Goal: Transaction & Acquisition: Download file/media

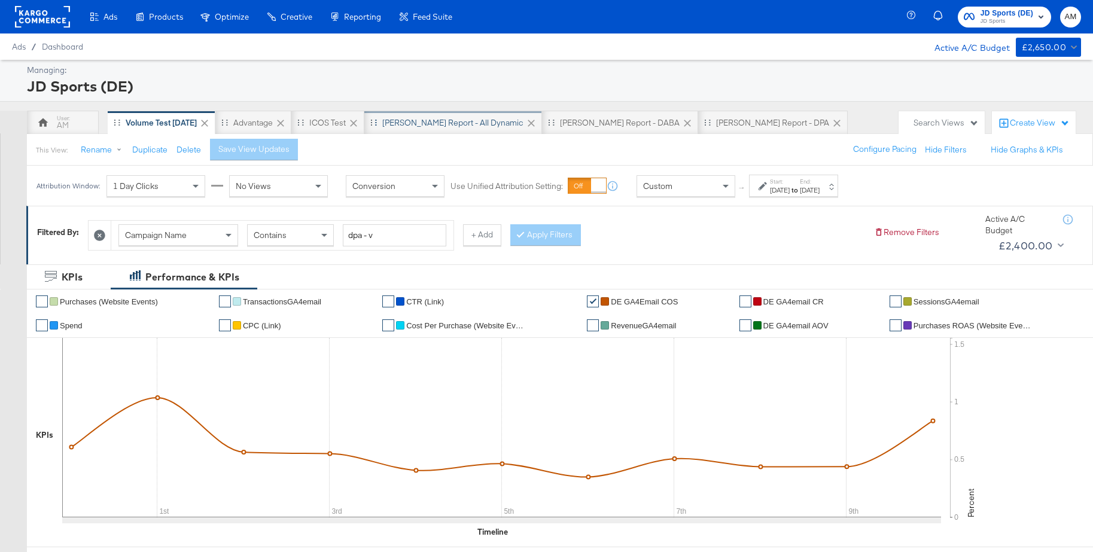
click at [404, 123] on div "[PERSON_NAME] Report - All Dynamic" at bounding box center [452, 122] width 141 height 11
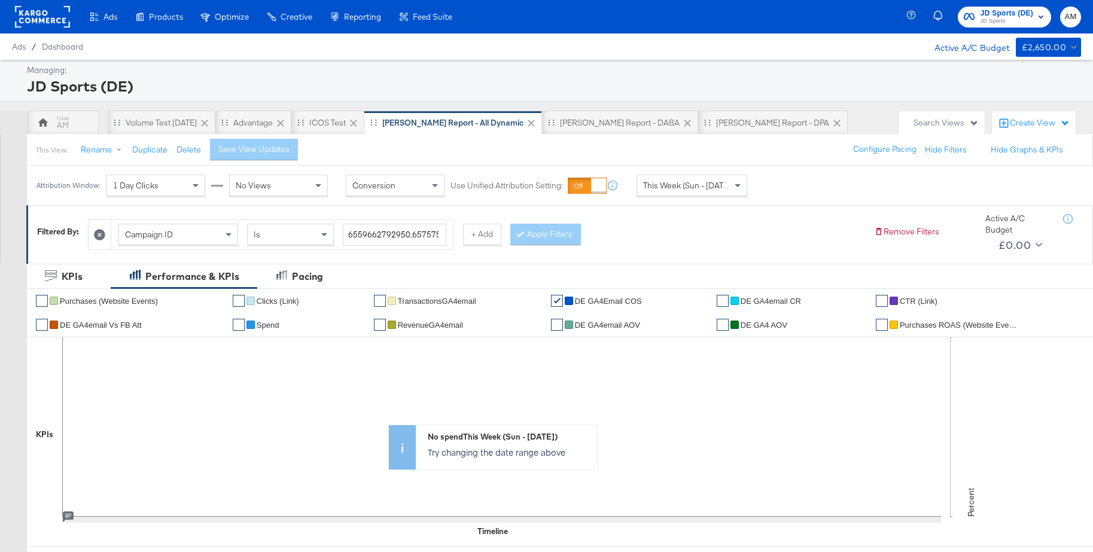
click at [165, 233] on span "Campaign ID" at bounding box center [149, 234] width 48 height 11
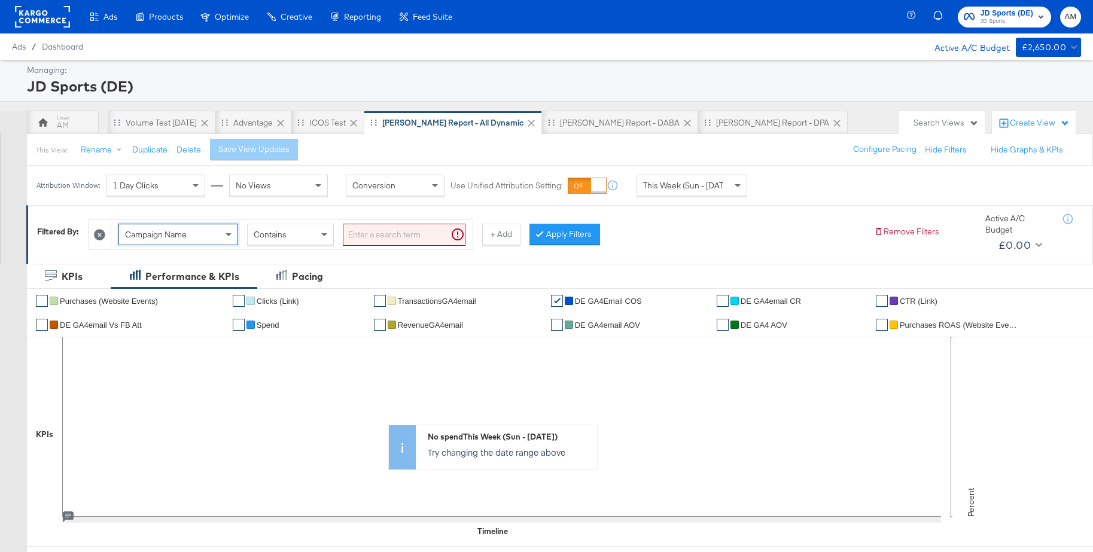
click at [356, 232] on input "search" at bounding box center [404, 235] width 123 height 22
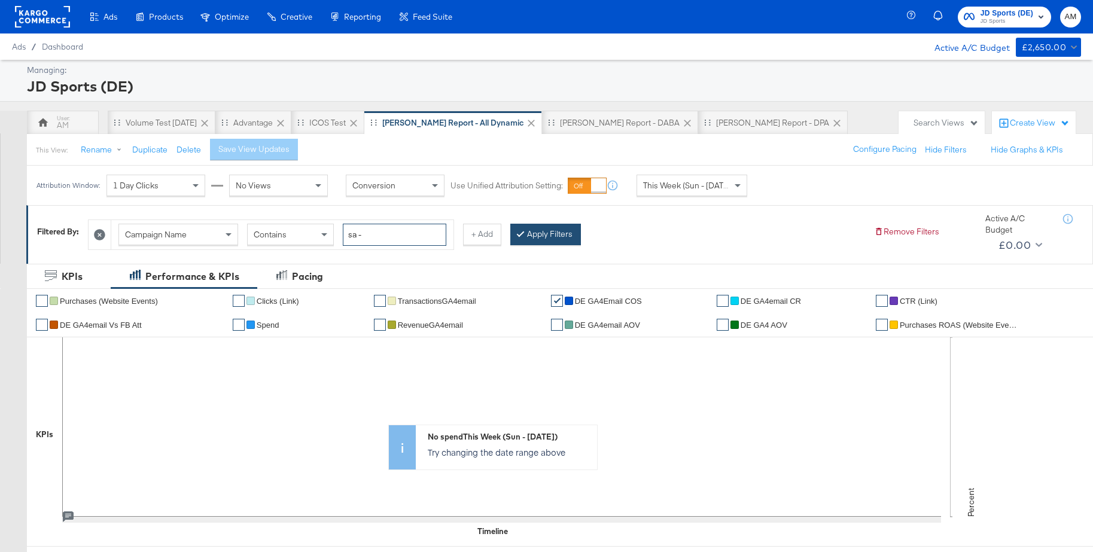
type input "sa -"
click at [538, 234] on button "Apply Filters" at bounding box center [545, 235] width 71 height 22
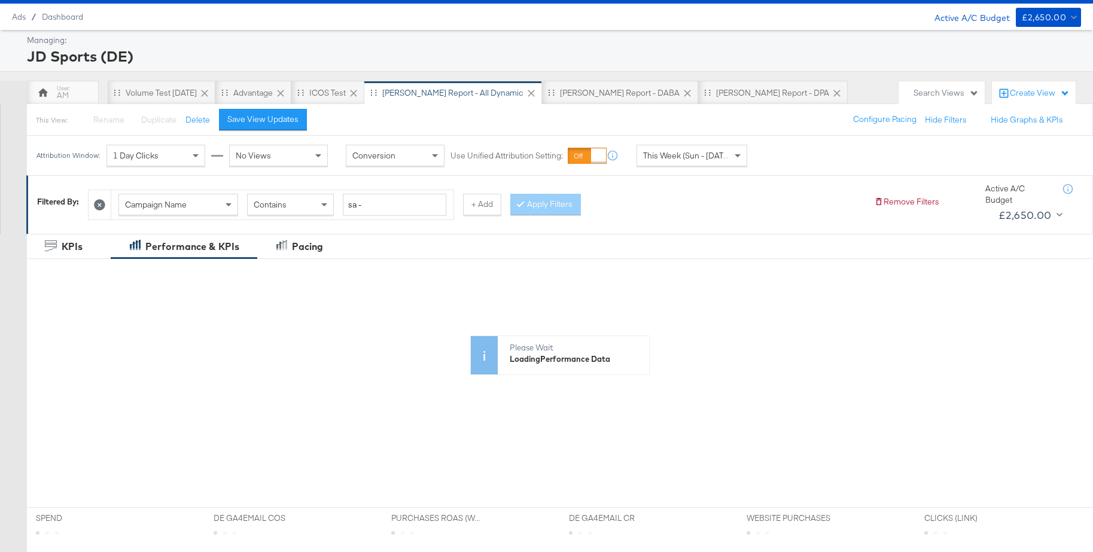
scroll to position [30, 0]
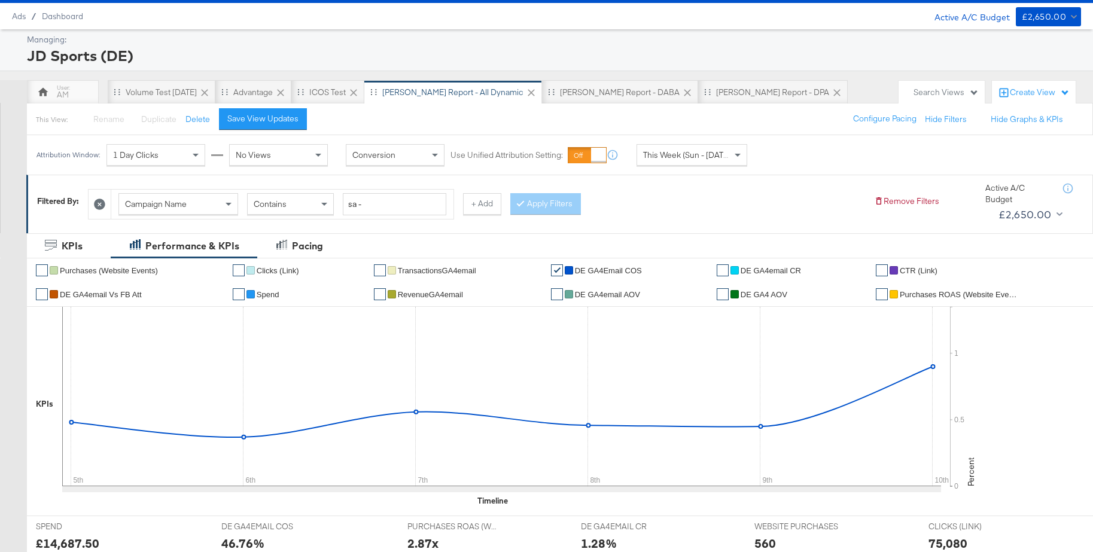
click at [691, 154] on span "This Week (Sun - [DATE])" at bounding box center [688, 155] width 90 height 11
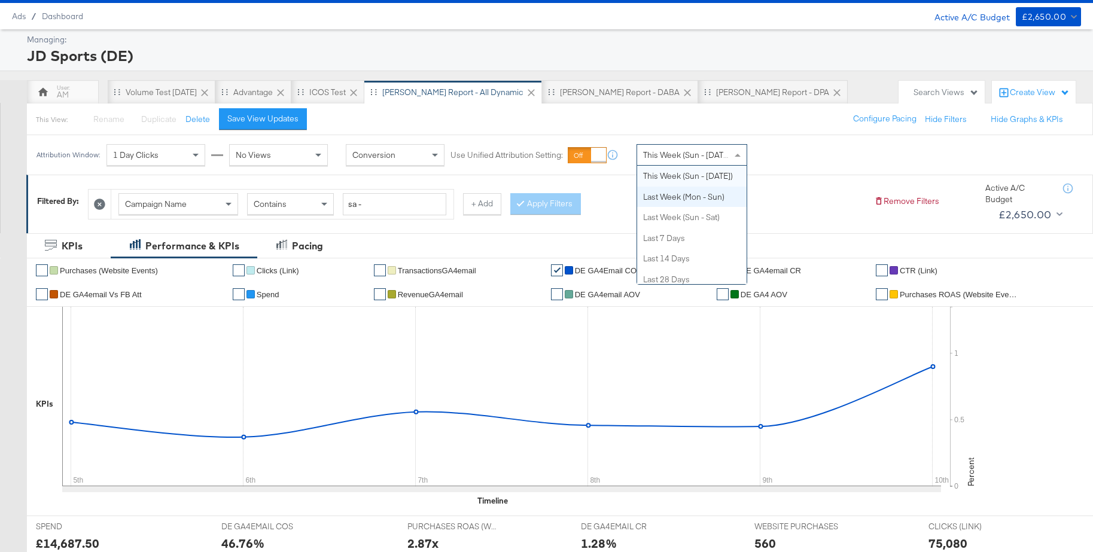
scroll to position [0, 0]
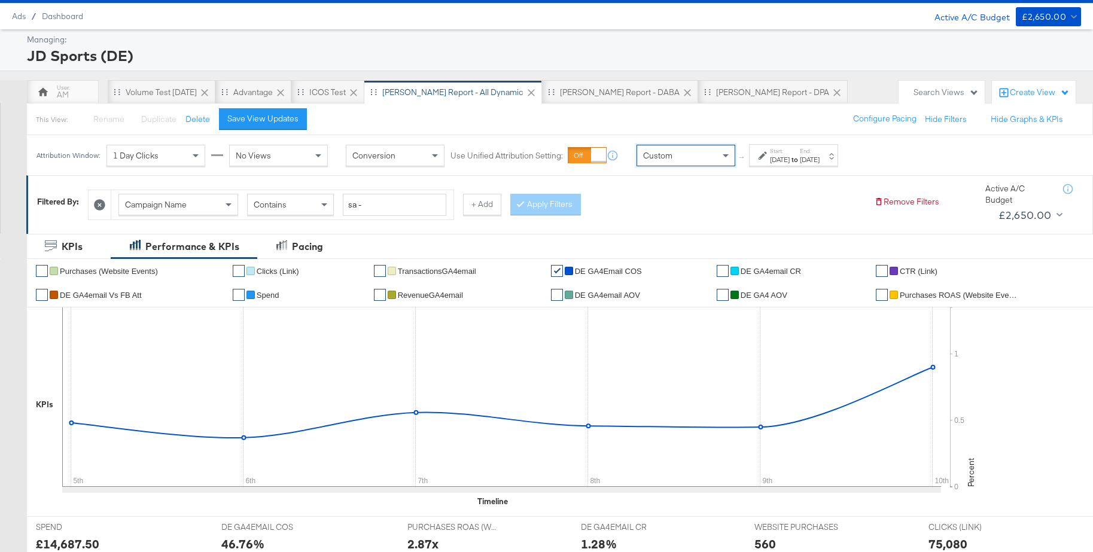
drag, startPoint x: 670, startPoint y: 174, endPoint x: 729, endPoint y: 175, distance: 59.2
click at [789, 162] on div "[DATE]" at bounding box center [780, 160] width 20 height 10
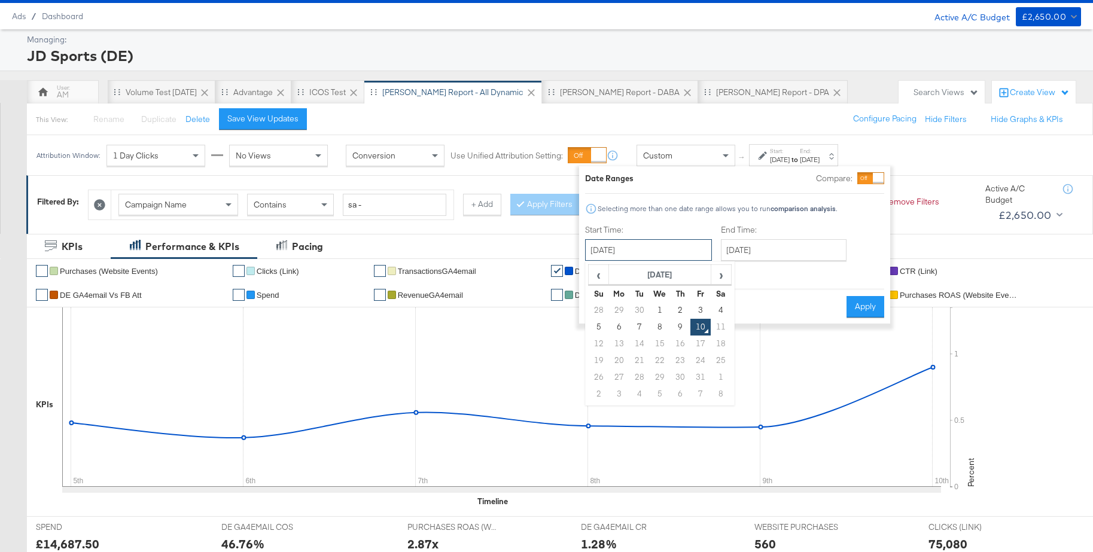
click at [628, 254] on input "[DATE]" at bounding box center [648, 250] width 127 height 22
click at [590, 278] on span "‹" at bounding box center [598, 275] width 19 height 18
click at [594, 277] on span "‹" at bounding box center [598, 275] width 19 height 18
click at [590, 270] on span "‹" at bounding box center [598, 275] width 19 height 18
click at [618, 347] on td "14" at bounding box center [619, 343] width 20 height 17
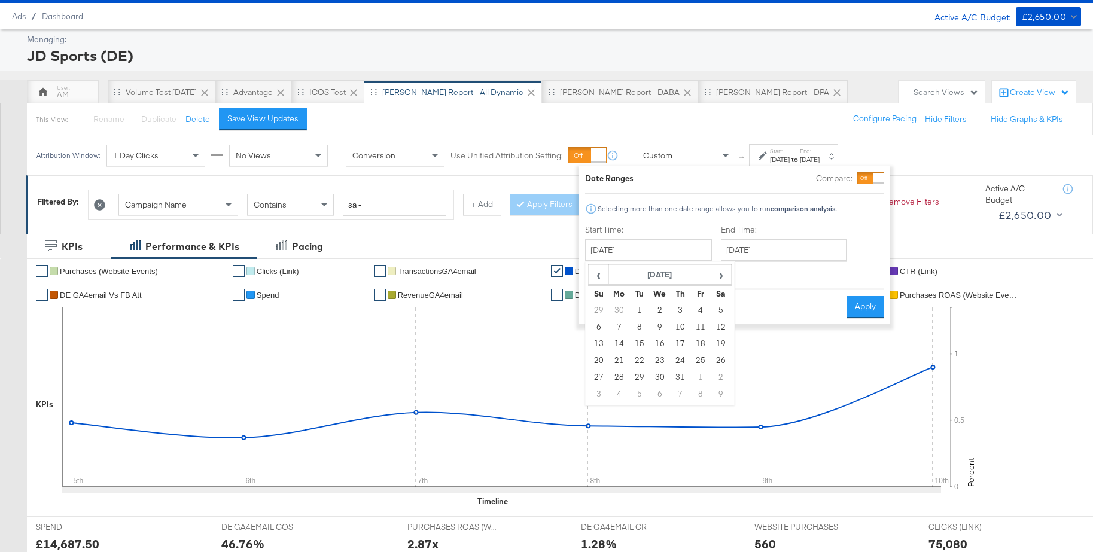
type input "[DATE]"
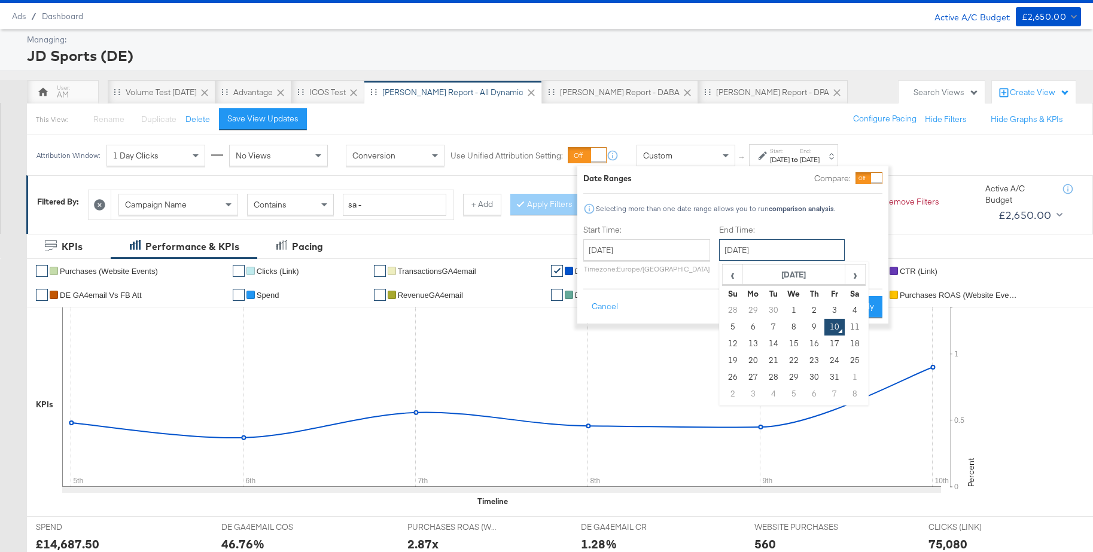
click at [761, 249] on input "[DATE]" at bounding box center [782, 250] width 126 height 22
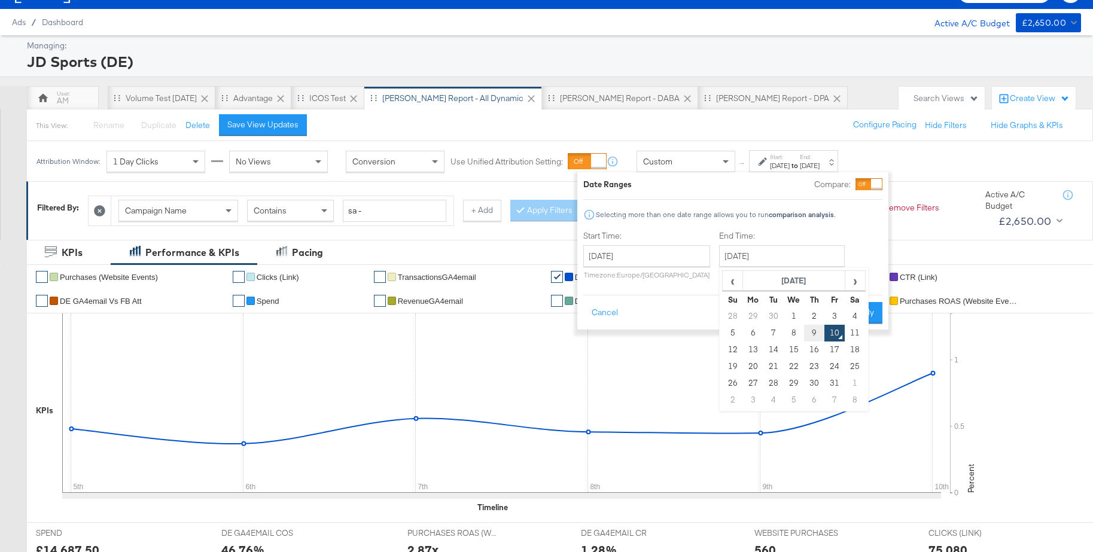
click at [807, 334] on td "9" at bounding box center [814, 333] width 20 height 17
type input "[DATE]"
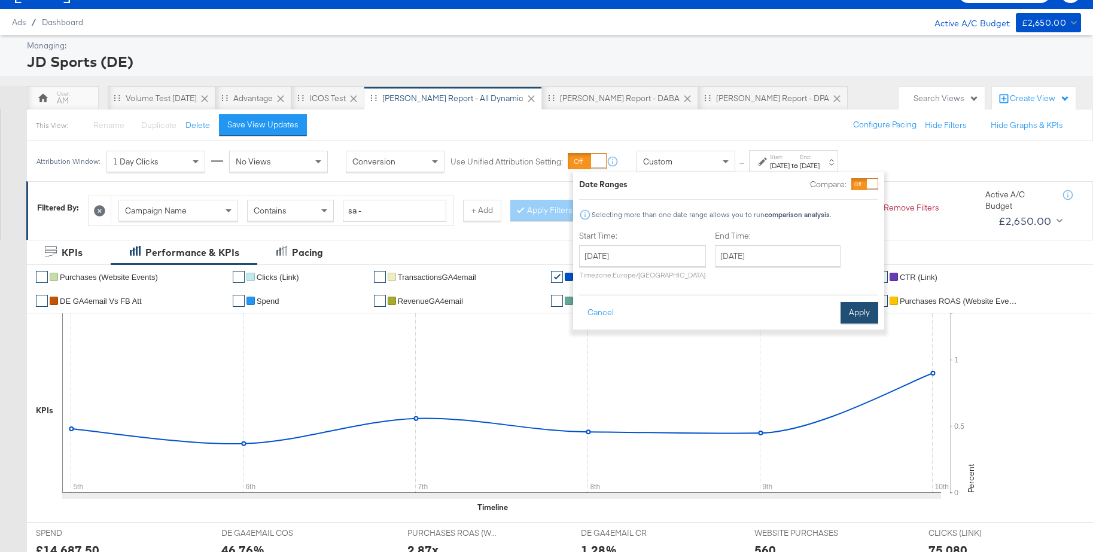
click at [858, 315] on button "Apply" at bounding box center [859, 313] width 38 height 22
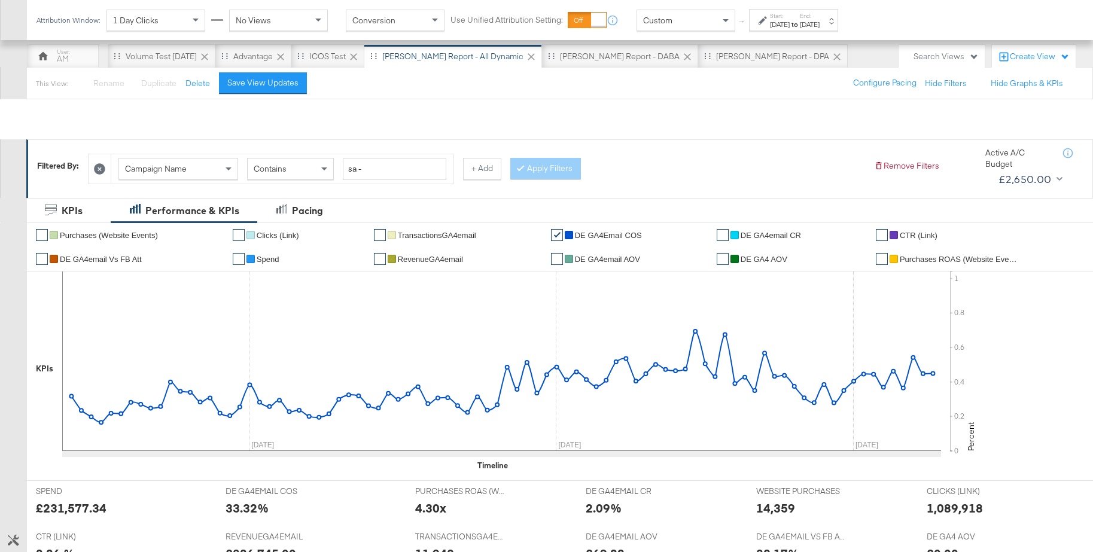
scroll to position [213, 0]
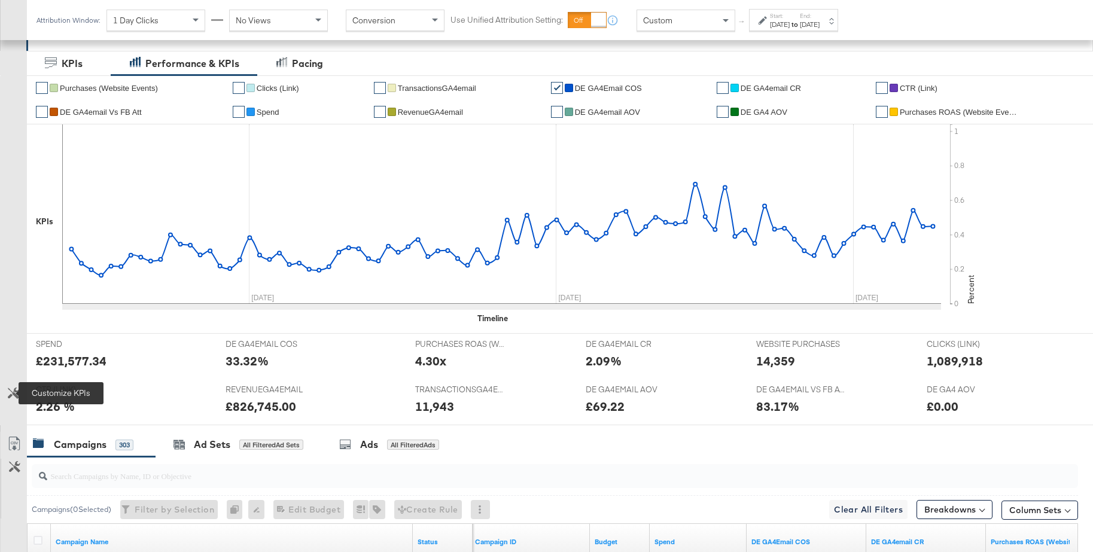
click at [15, 392] on icon at bounding box center [13, 393] width 11 height 11
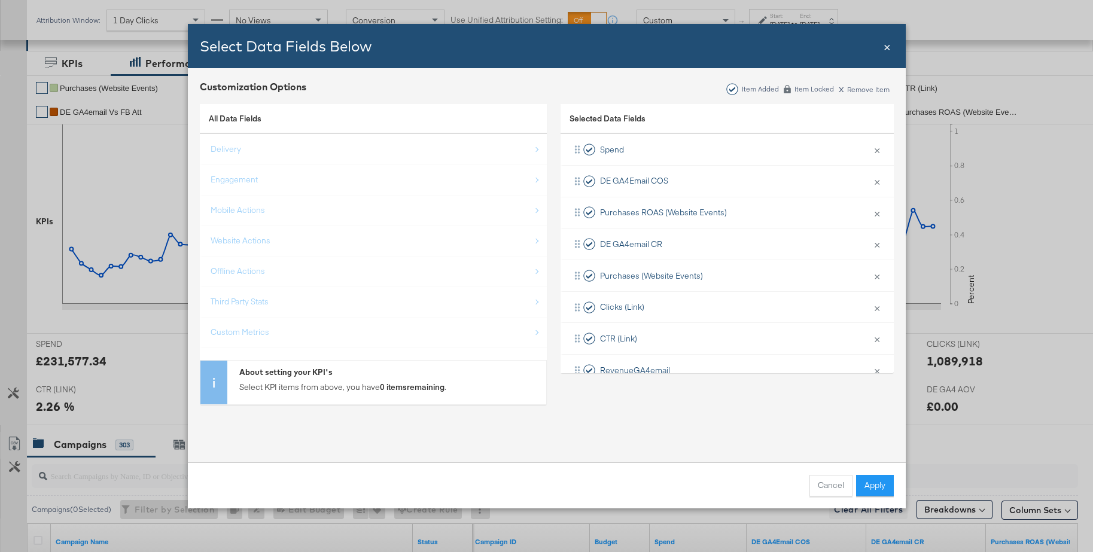
click at [884, 46] on span "×" at bounding box center [886, 46] width 7 height 16
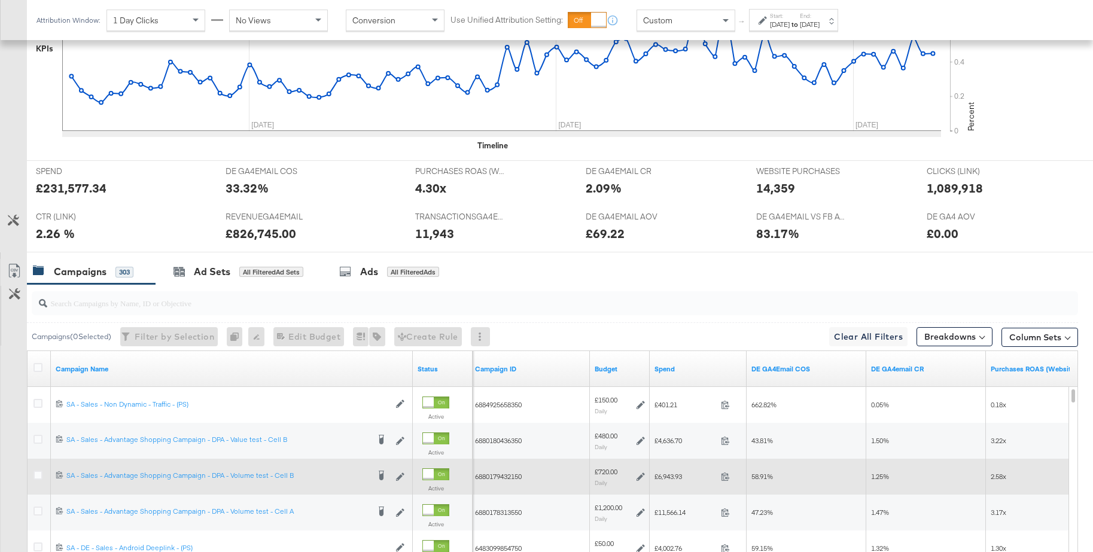
scroll to position [596, 0]
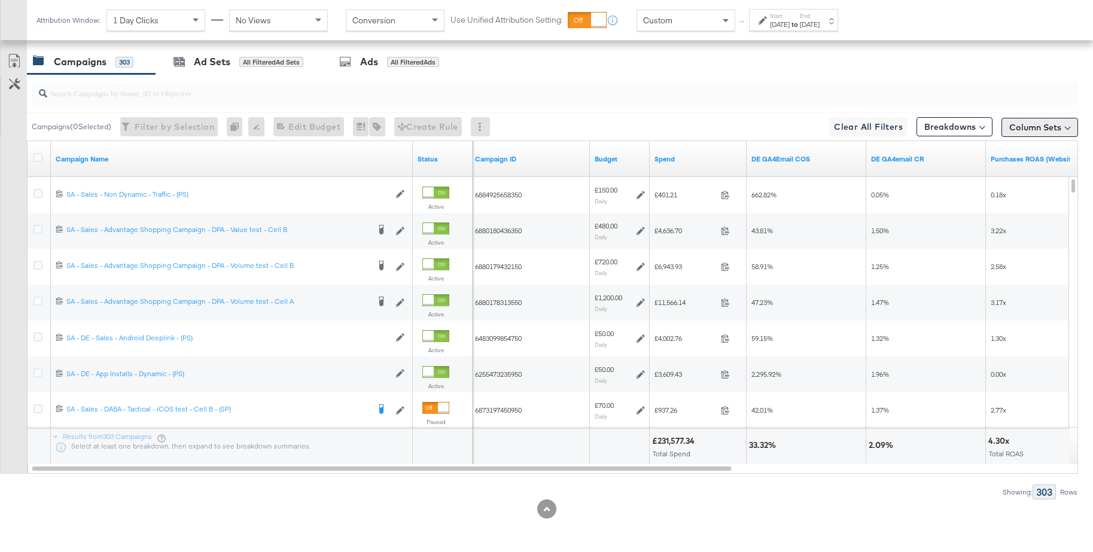
click at [1047, 131] on button "Column Sets" at bounding box center [1039, 127] width 77 height 19
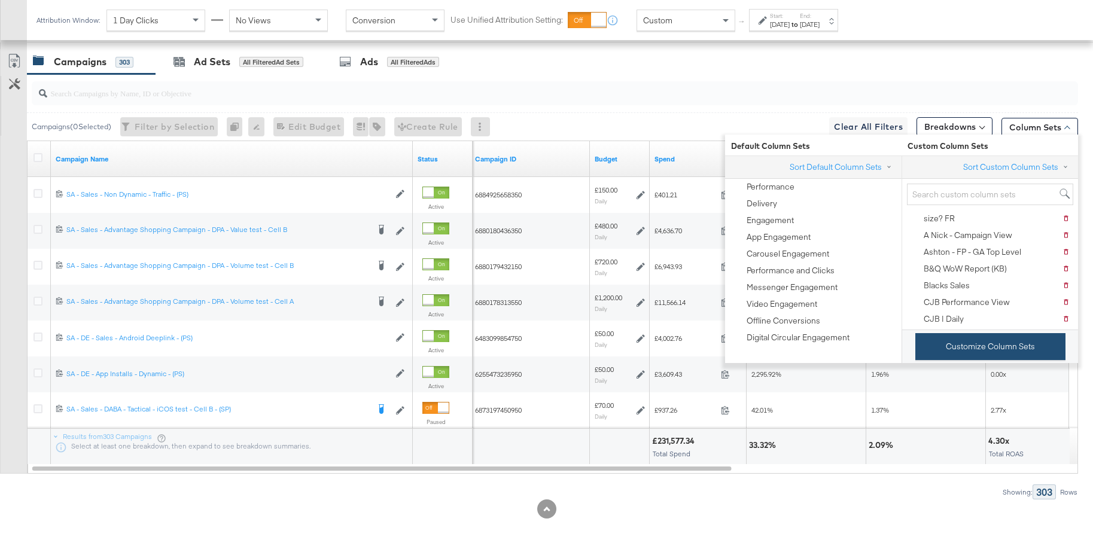
click at [938, 346] on button "Customize Column Sets" at bounding box center [990, 346] width 150 height 27
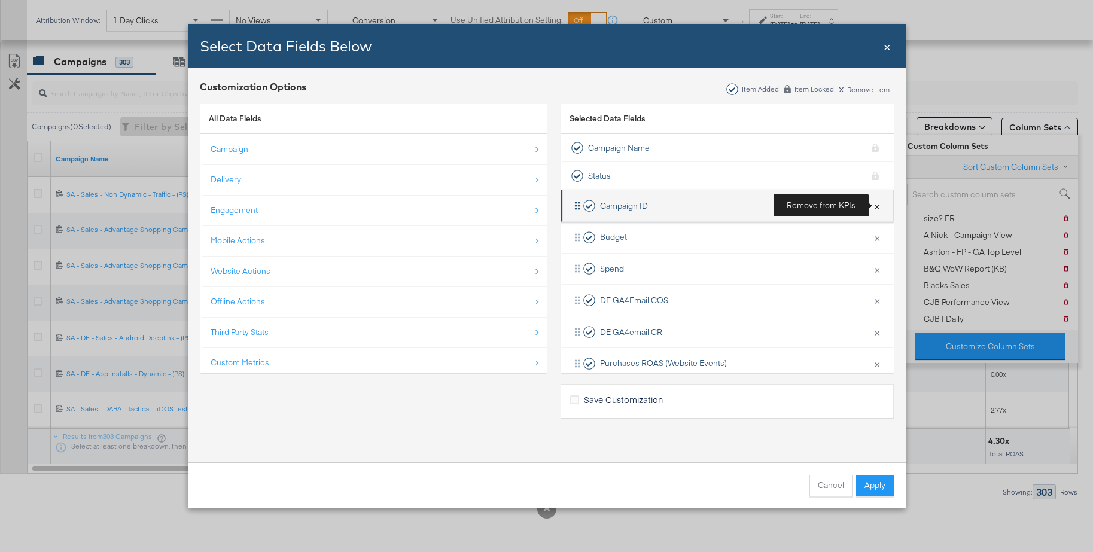
click at [875, 207] on button "×" at bounding box center [877, 205] width 16 height 25
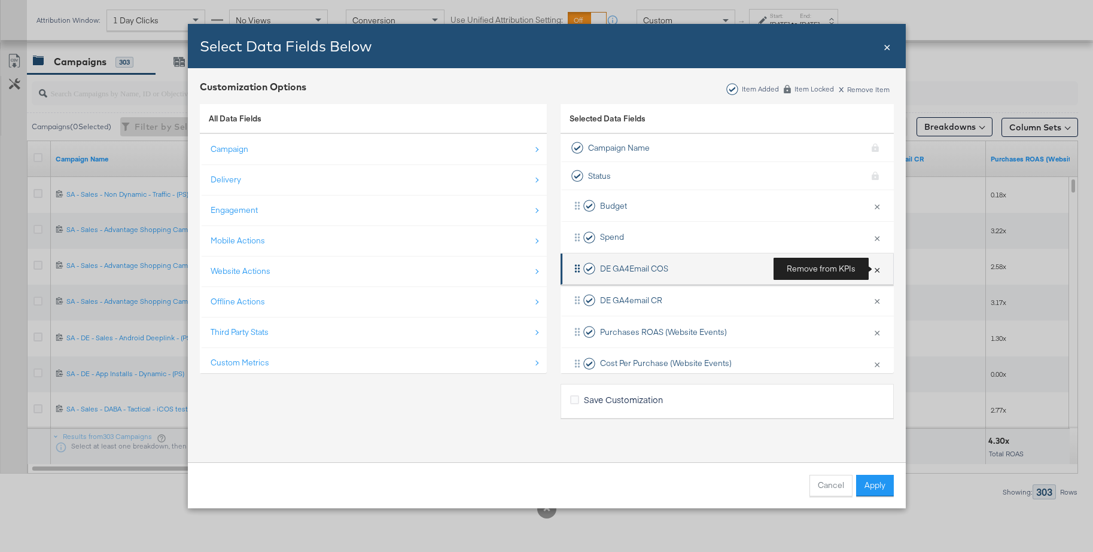
click at [875, 269] on button "×" at bounding box center [877, 269] width 16 height 25
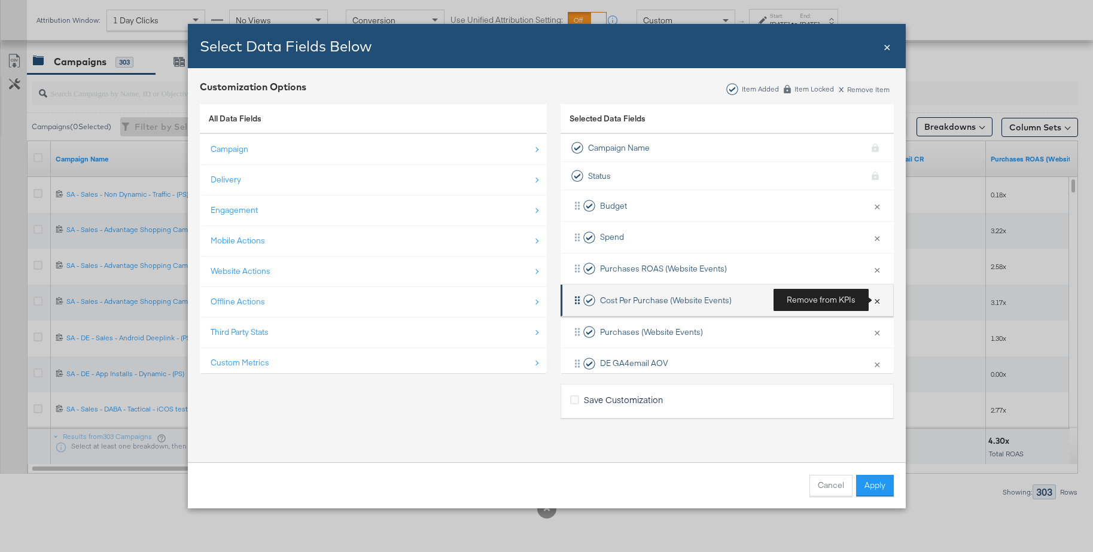
click at [874, 301] on button "×" at bounding box center [877, 300] width 16 height 25
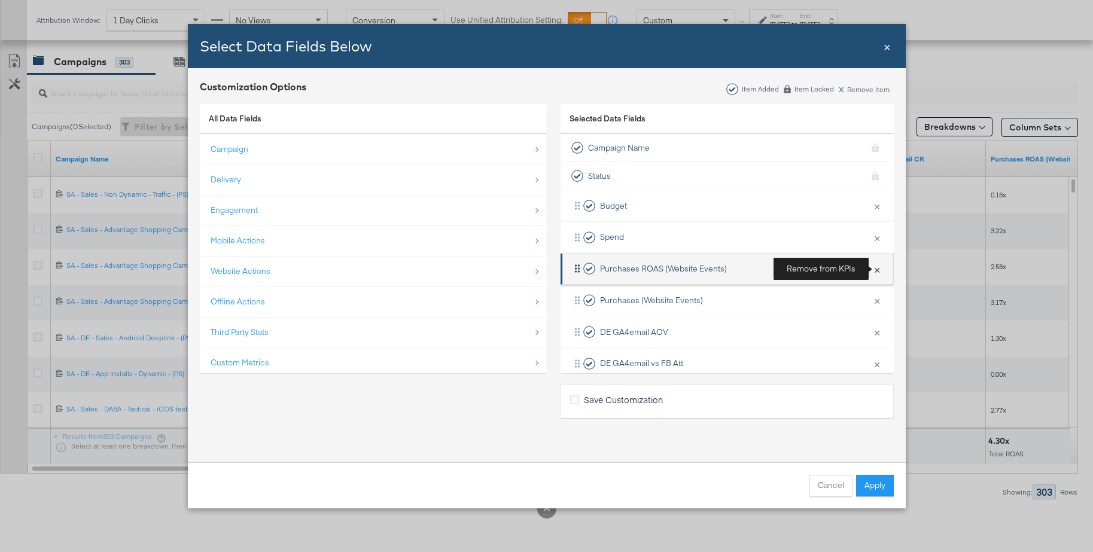
click at [879, 274] on button "×" at bounding box center [877, 269] width 16 height 25
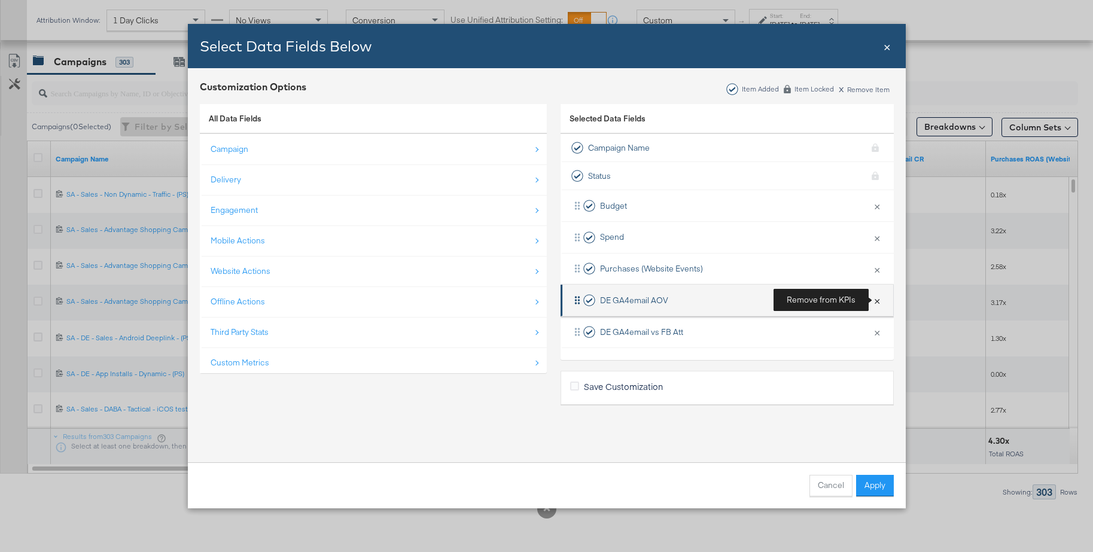
click at [877, 306] on button "×" at bounding box center [877, 300] width 16 height 25
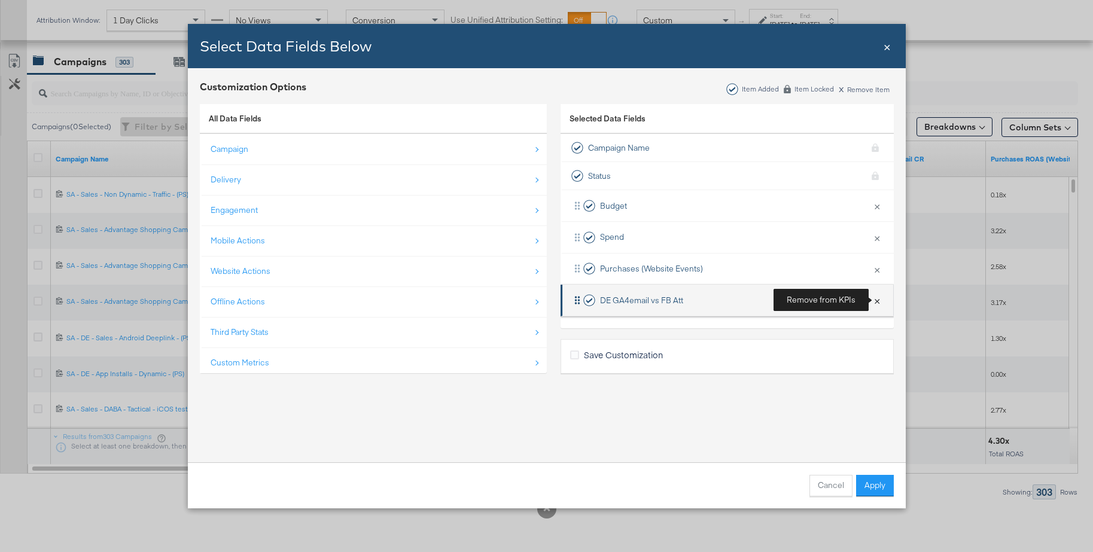
click at [878, 303] on button "×" at bounding box center [877, 300] width 16 height 25
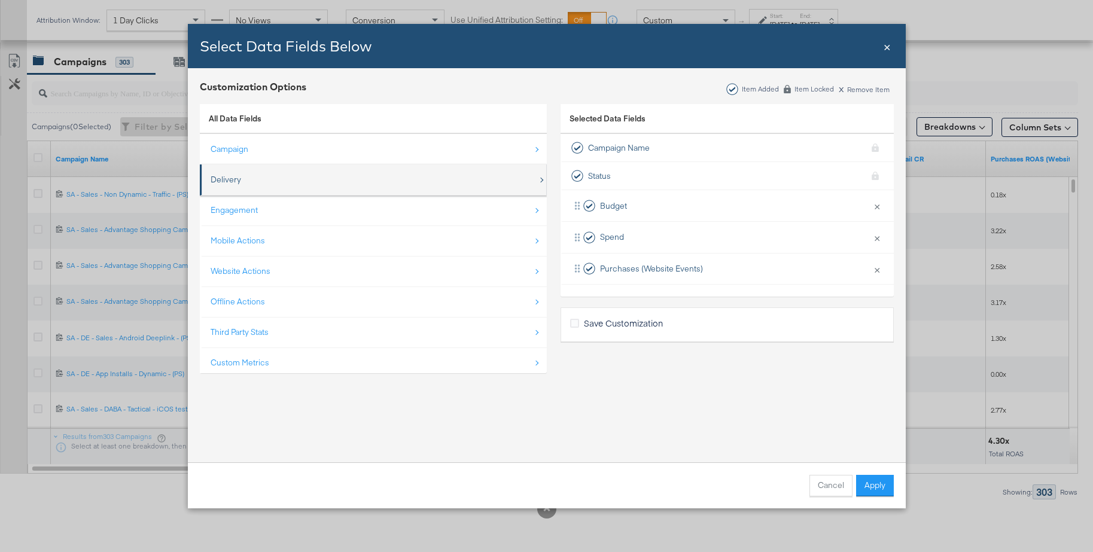
click at [233, 176] on div "Delivery" at bounding box center [226, 179] width 30 height 11
click at [215, 175] on icon "Reach" at bounding box center [215, 173] width 9 height 9
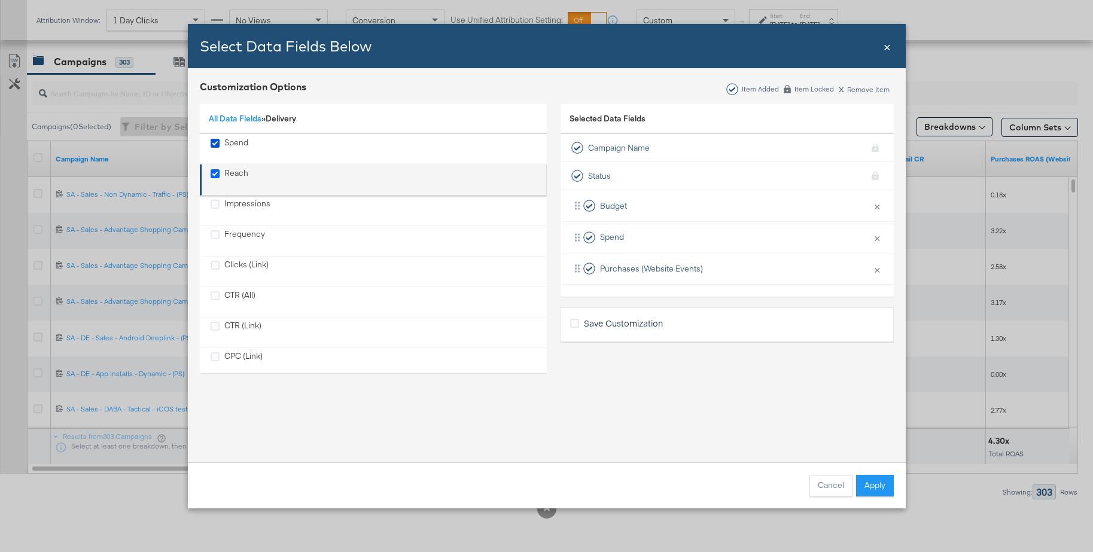
click at [0, 0] on input "Reach" at bounding box center [0, 0] width 0 height 0
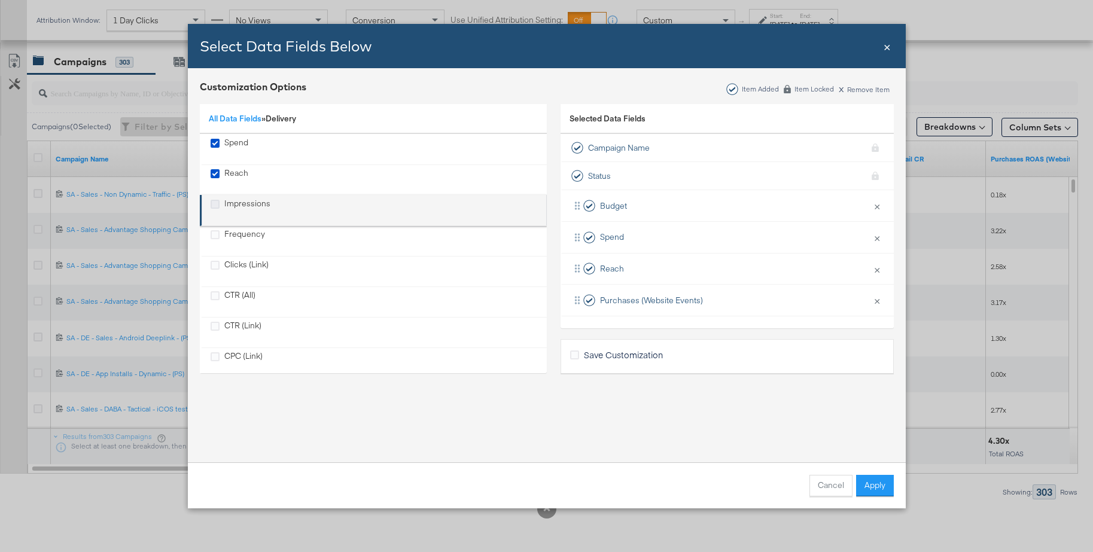
click at [215, 202] on icon "Impressions" at bounding box center [215, 204] width 9 height 9
click at [0, 0] on input "Impressions" at bounding box center [0, 0] width 0 height 0
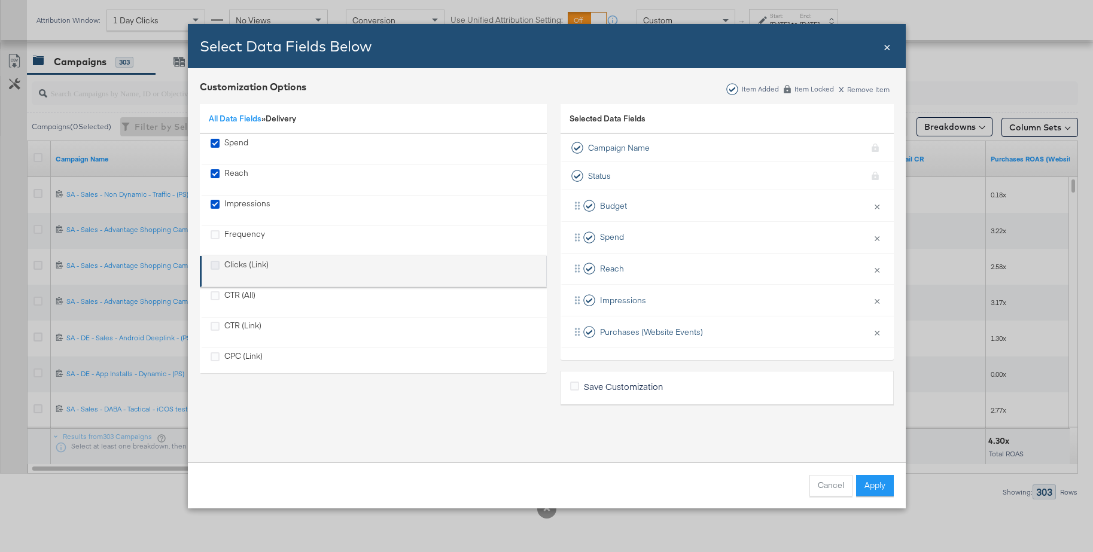
click at [213, 266] on icon "Clicks (Link)" at bounding box center [215, 265] width 9 height 9
click at [0, 0] on input "Clicks (Link)" at bounding box center [0, 0] width 0 height 0
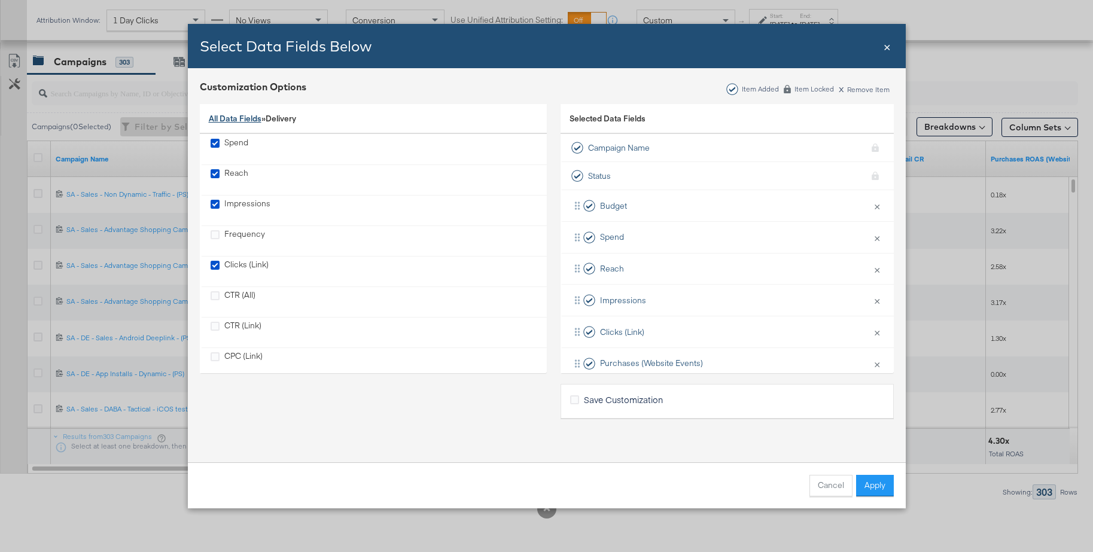
click at [227, 121] on link "All Data Fields" at bounding box center [235, 118] width 53 height 11
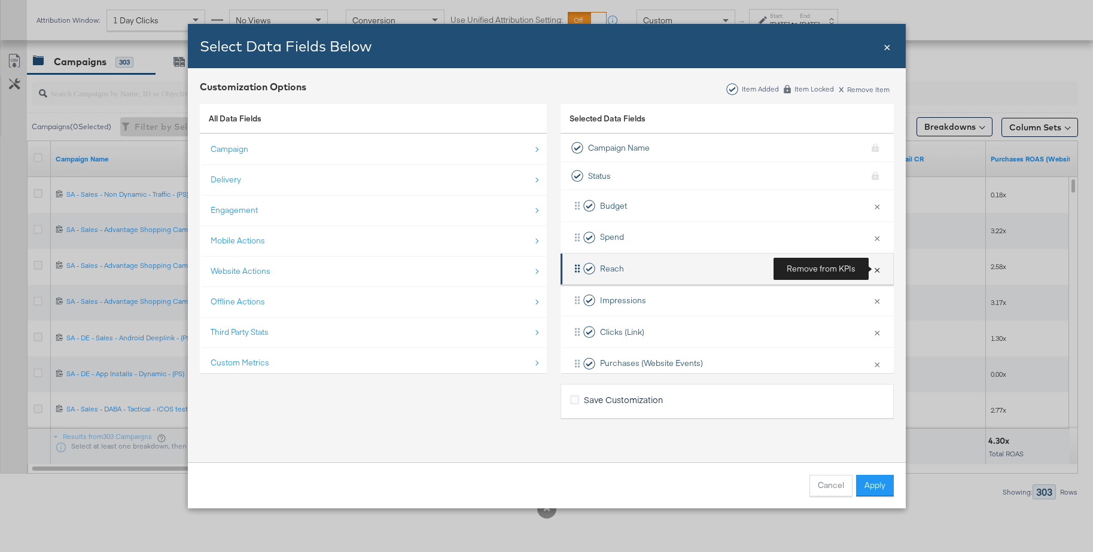
click at [878, 271] on button "×" at bounding box center [877, 269] width 16 height 25
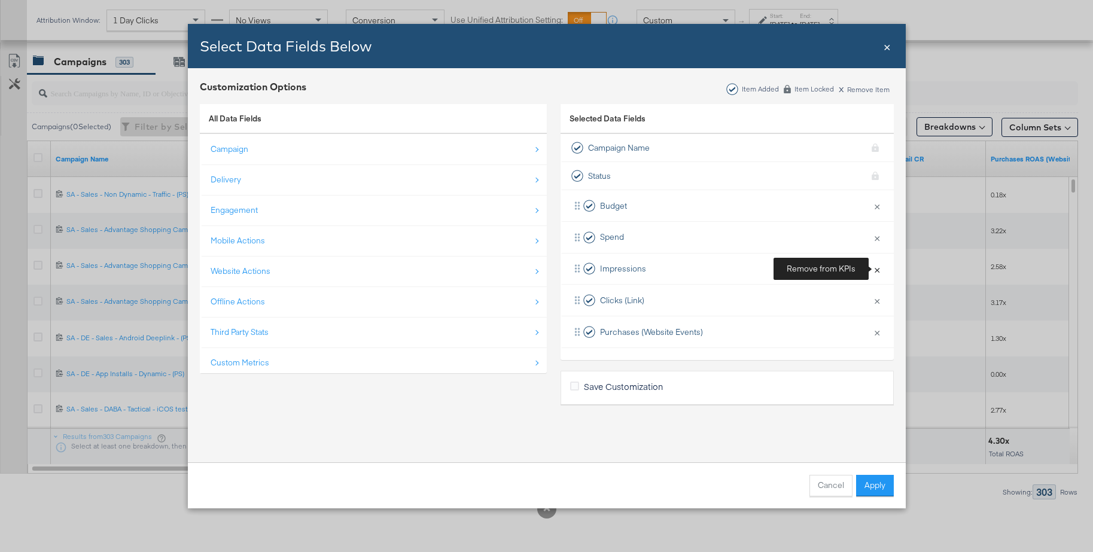
click at [878, 271] on button "×" at bounding box center [877, 269] width 16 height 25
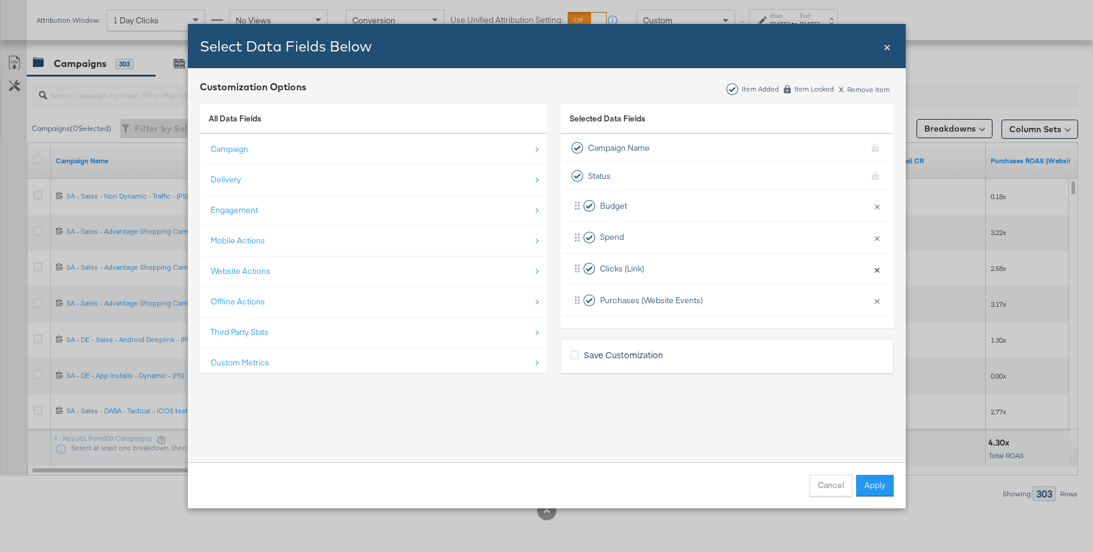
click at [878, 271] on button "×" at bounding box center [877, 269] width 16 height 25
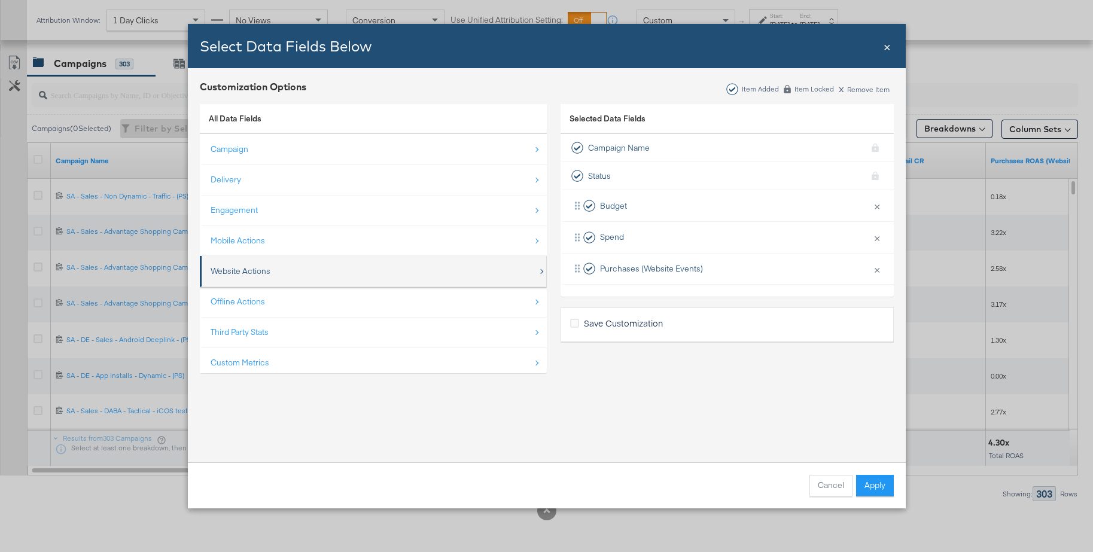
click at [259, 269] on div "Website Actions" at bounding box center [241, 271] width 60 height 11
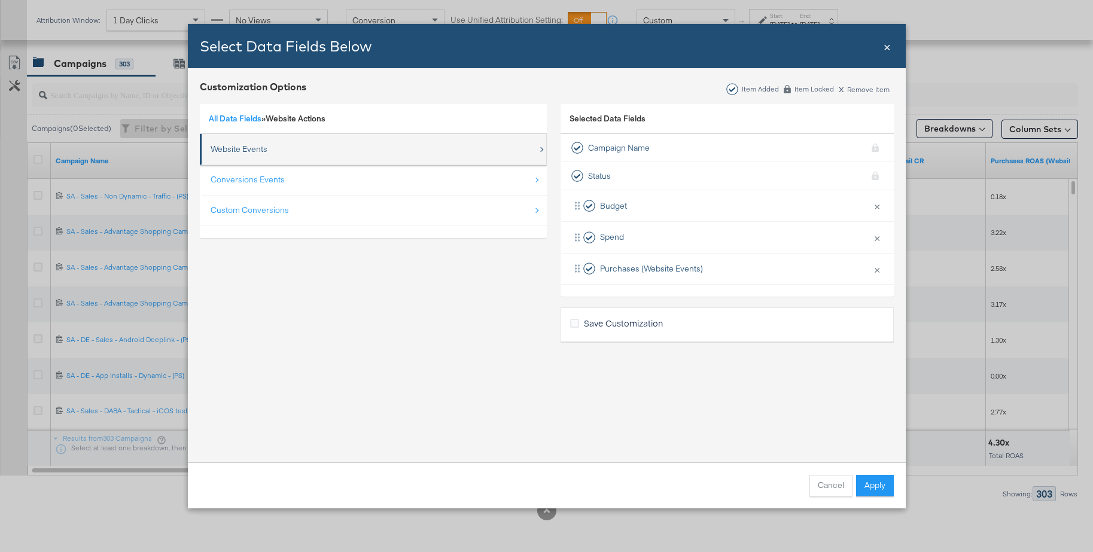
click at [225, 150] on div "Website Events" at bounding box center [239, 149] width 57 height 11
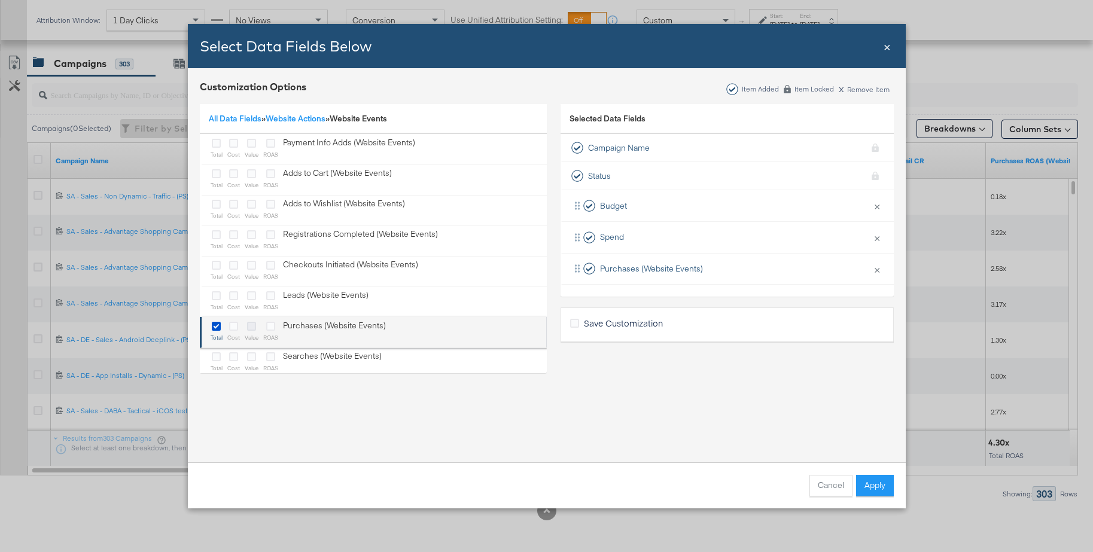
click at [251, 329] on icon "Bulk Add Locations Modal" at bounding box center [251, 326] width 9 height 9
click at [0, 0] on input "Bulk Add Locations Modal" at bounding box center [0, 0] width 0 height 0
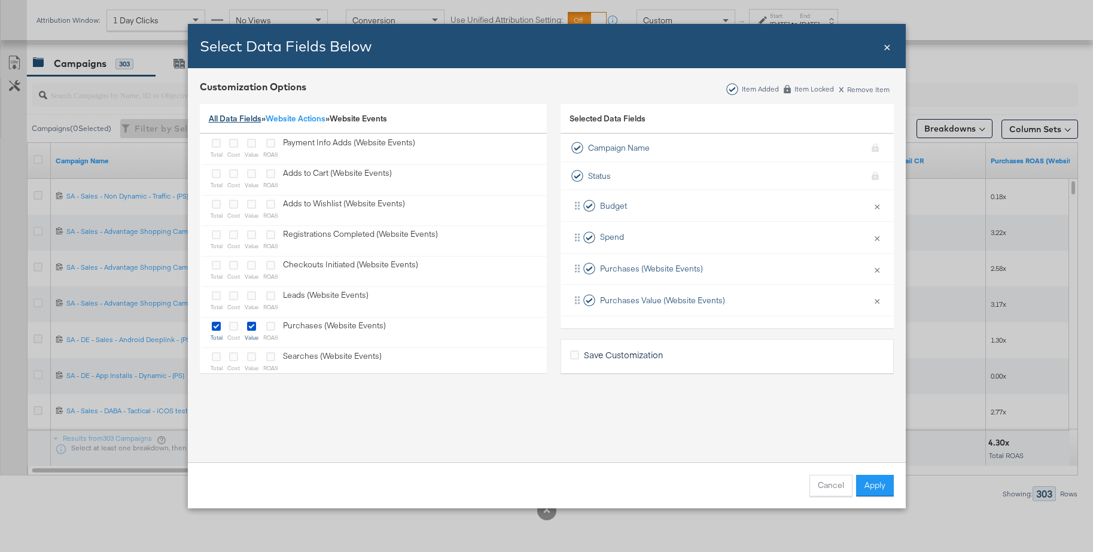
click at [249, 116] on link "All Data Fields" at bounding box center [235, 118] width 53 height 11
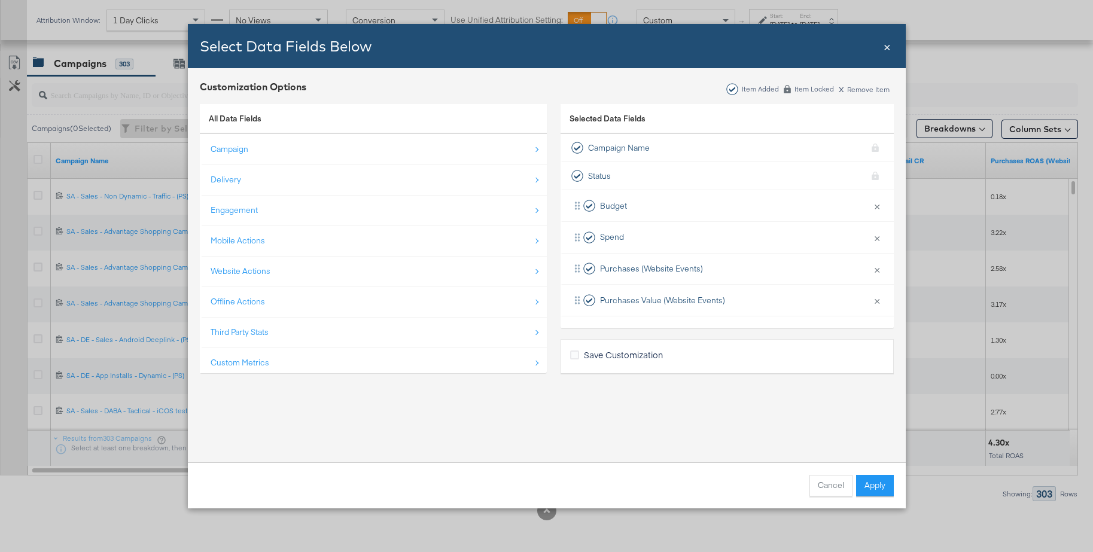
click at [240, 332] on div "Third Party Stats" at bounding box center [240, 332] width 58 height 11
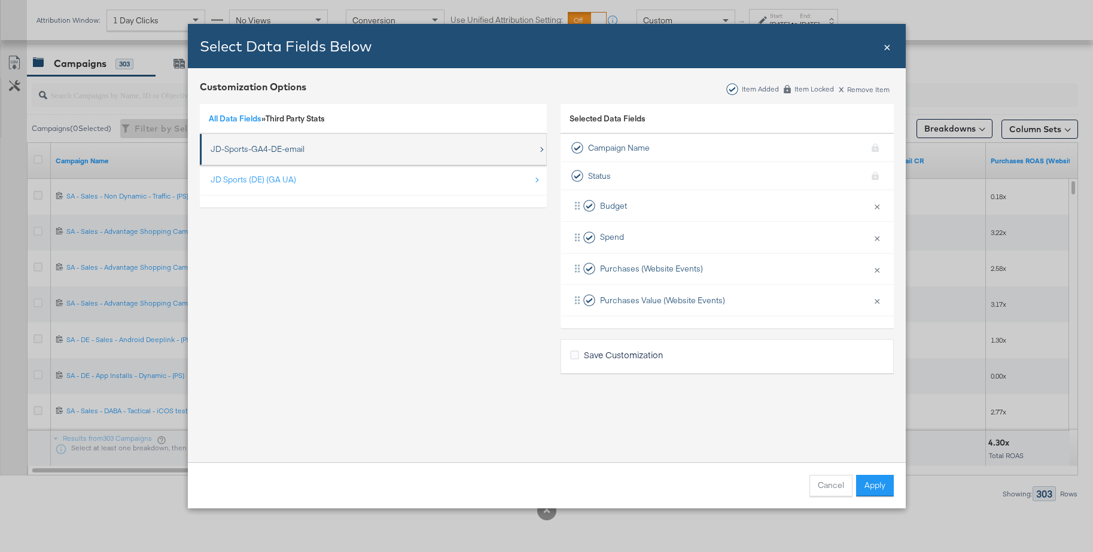
click at [270, 147] on div "JD-Sports-GA4-DE-email" at bounding box center [258, 149] width 94 height 11
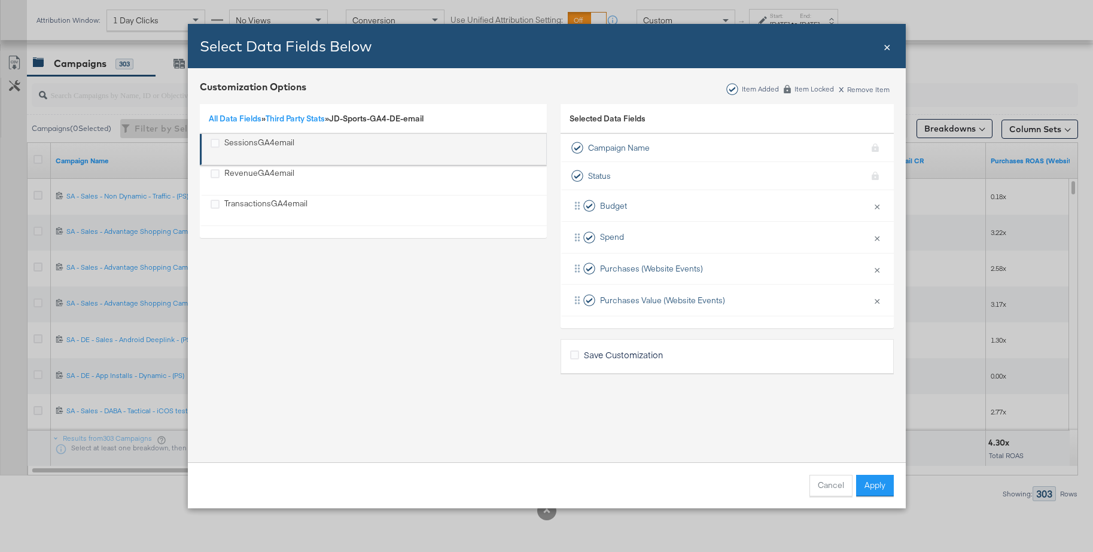
click at [250, 144] on div "SessionsGA4email" at bounding box center [259, 149] width 70 height 25
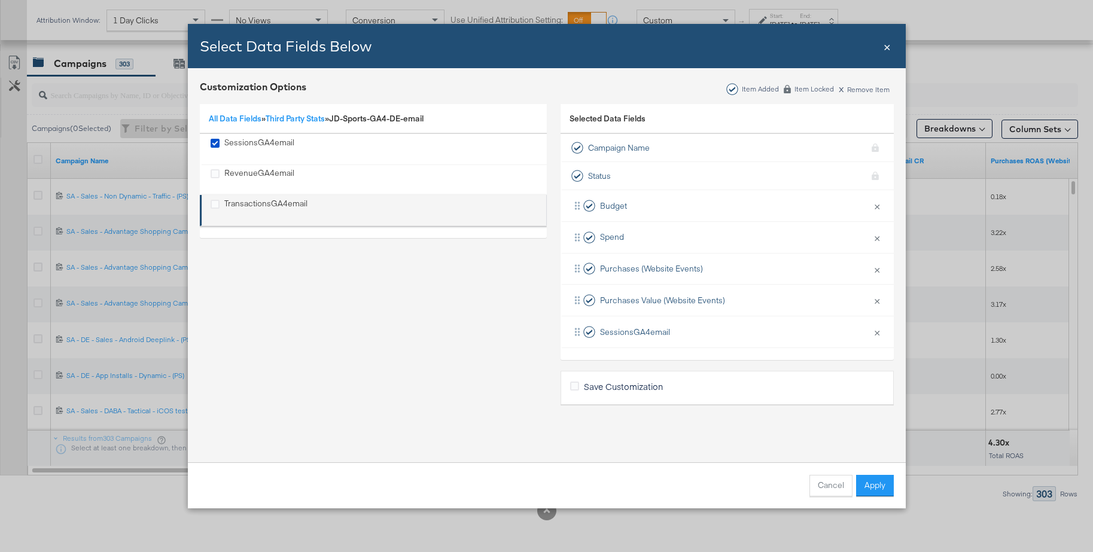
click at [246, 200] on div "TransactionsGA4email" at bounding box center [265, 210] width 83 height 25
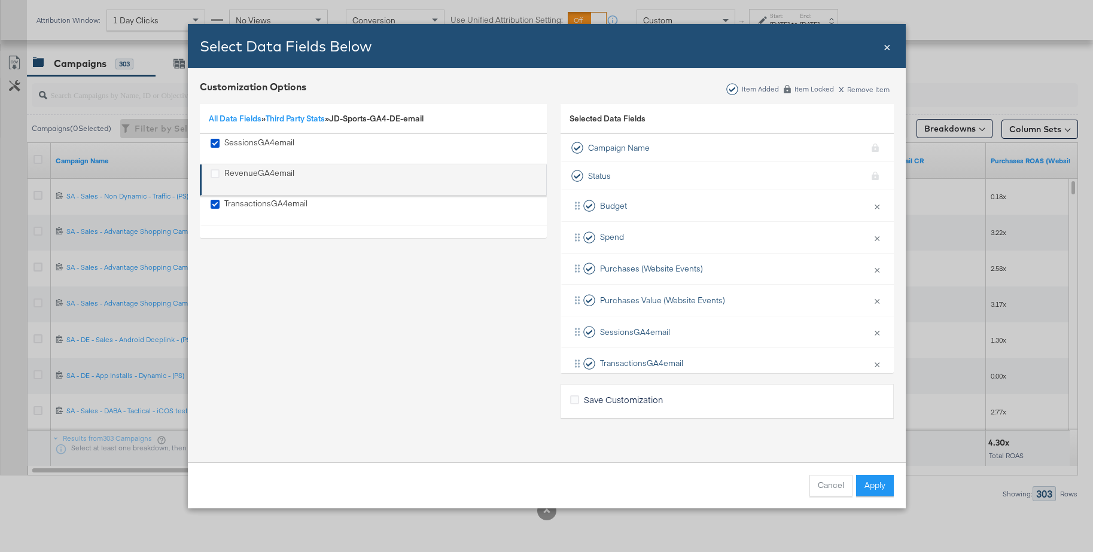
click at [244, 172] on div "RevenueGA4email" at bounding box center [259, 179] width 70 height 25
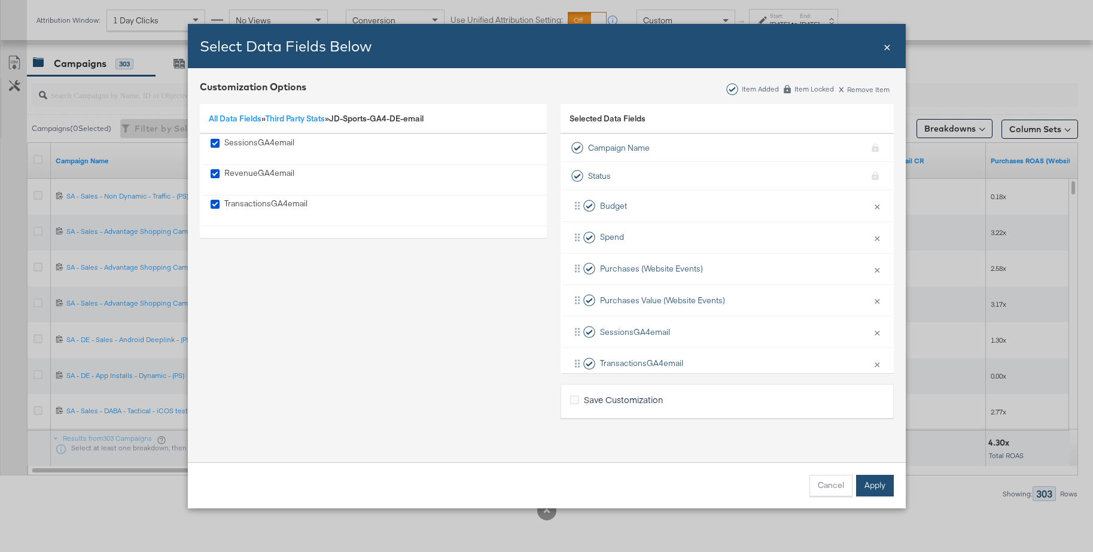
click at [873, 486] on button "Apply" at bounding box center [875, 486] width 38 height 22
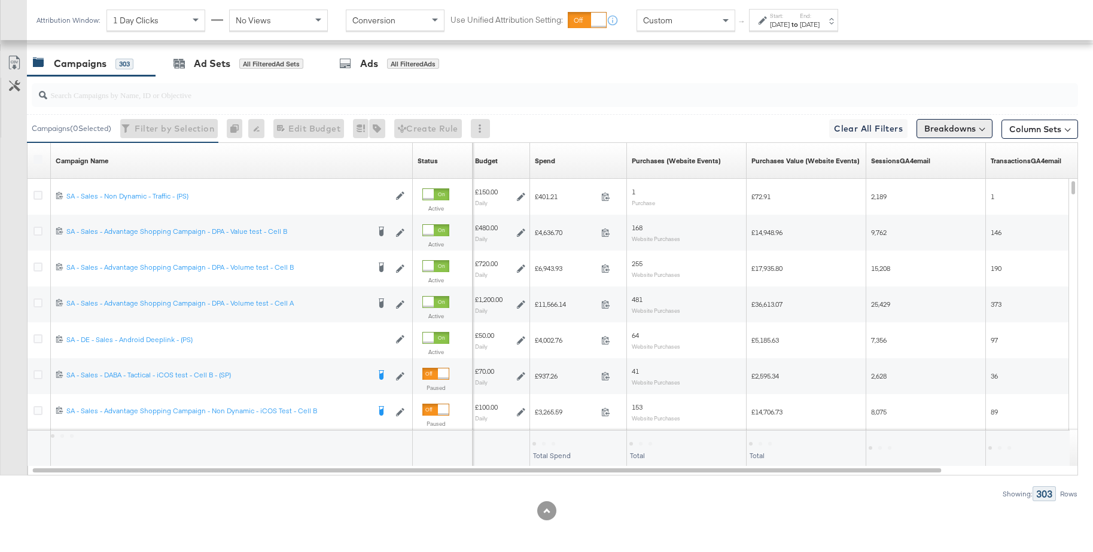
click at [947, 130] on button "Breakdowns" at bounding box center [954, 128] width 76 height 19
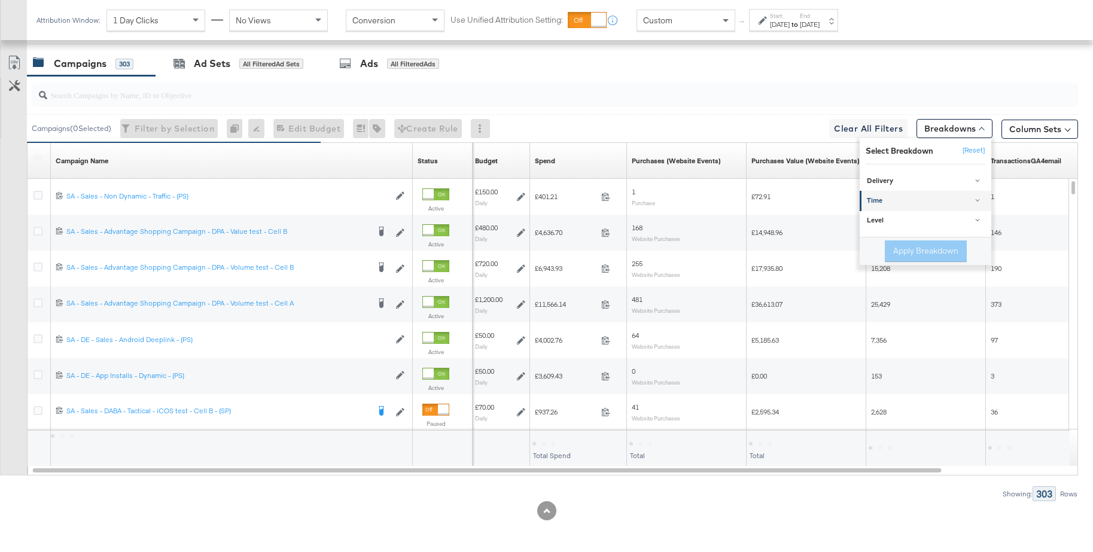
drag, startPoint x: 881, startPoint y: 204, endPoint x: 884, endPoint y: 199, distance: 6.2
click at [880, 204] on div "Time" at bounding box center [926, 201] width 119 height 10
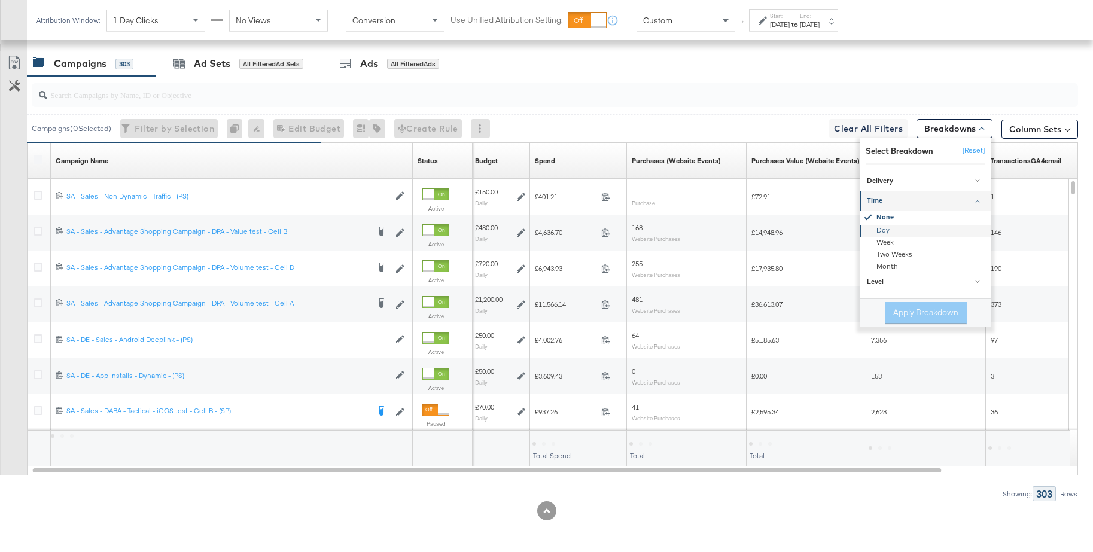
click at [880, 228] on div "Day" at bounding box center [926, 231] width 130 height 12
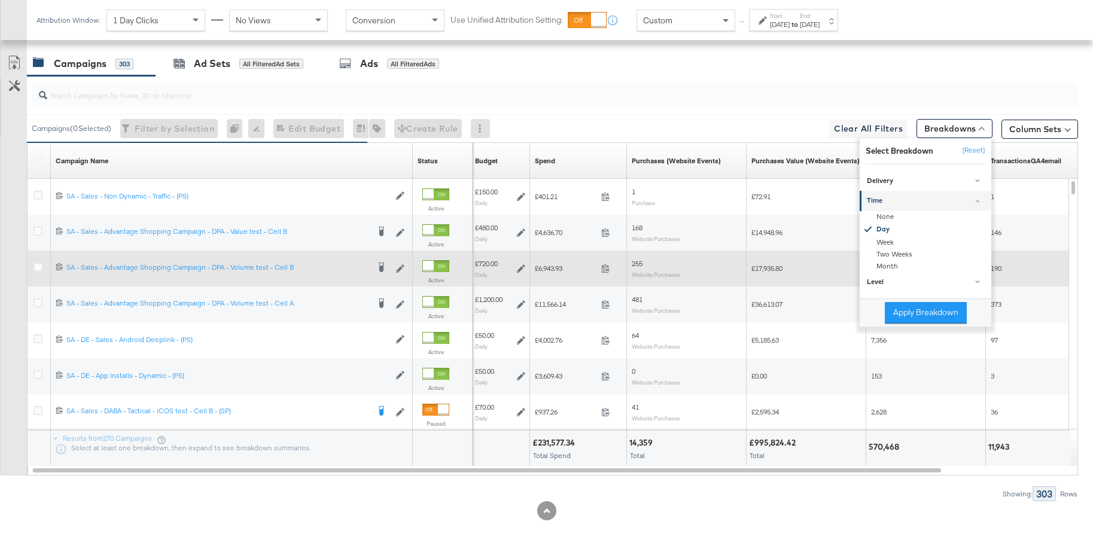
click at [907, 315] on button "Apply Breakdown" at bounding box center [925, 313] width 82 height 22
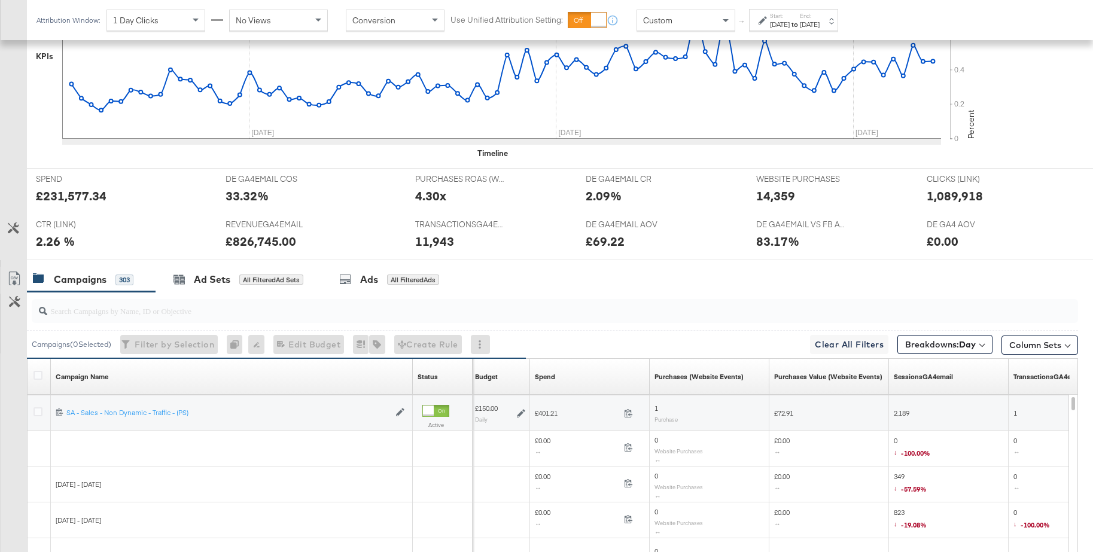
scroll to position [365, 0]
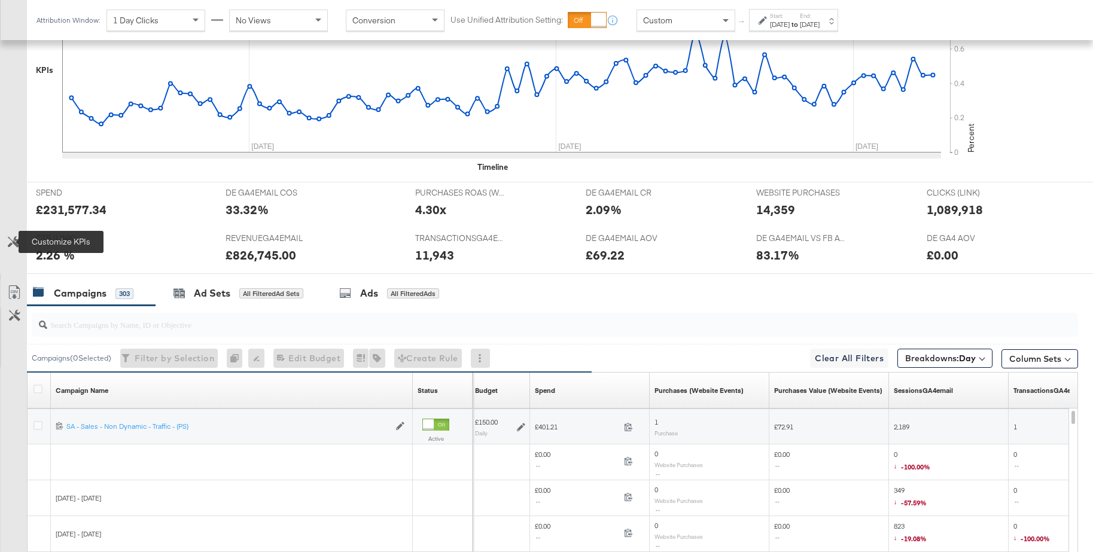
click at [14, 242] on icon at bounding box center [13, 241] width 11 height 11
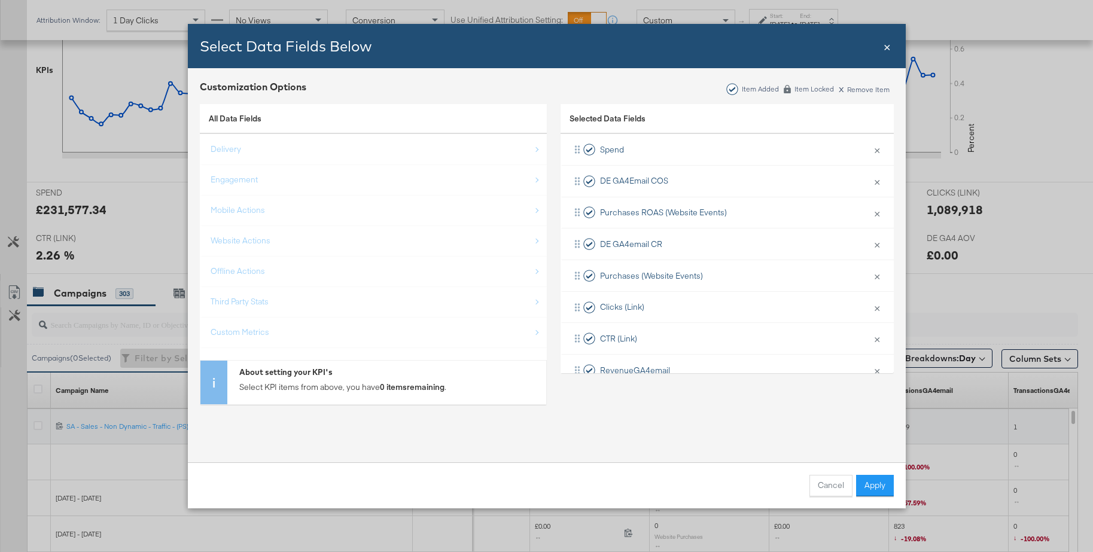
scroll to position [362, 0]
click at [971, 298] on div "Select Data Fields Below Close × Customization Options Item Added Item Locked x…" at bounding box center [546, 276] width 1093 height 552
click at [889, 45] on span "×" at bounding box center [886, 46] width 7 height 16
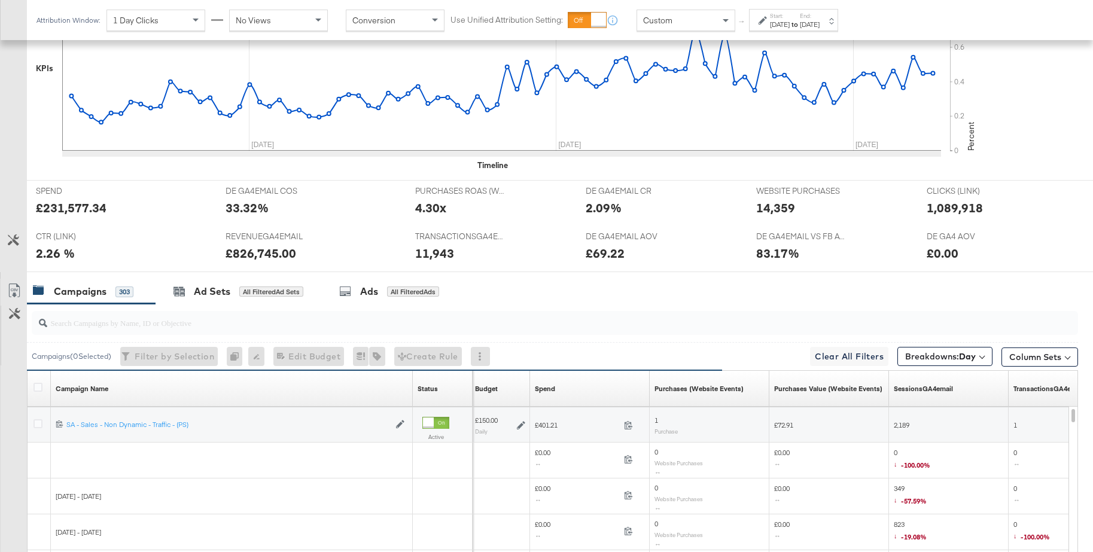
scroll to position [368, 0]
click at [17, 292] on icon at bounding box center [14, 289] width 14 height 14
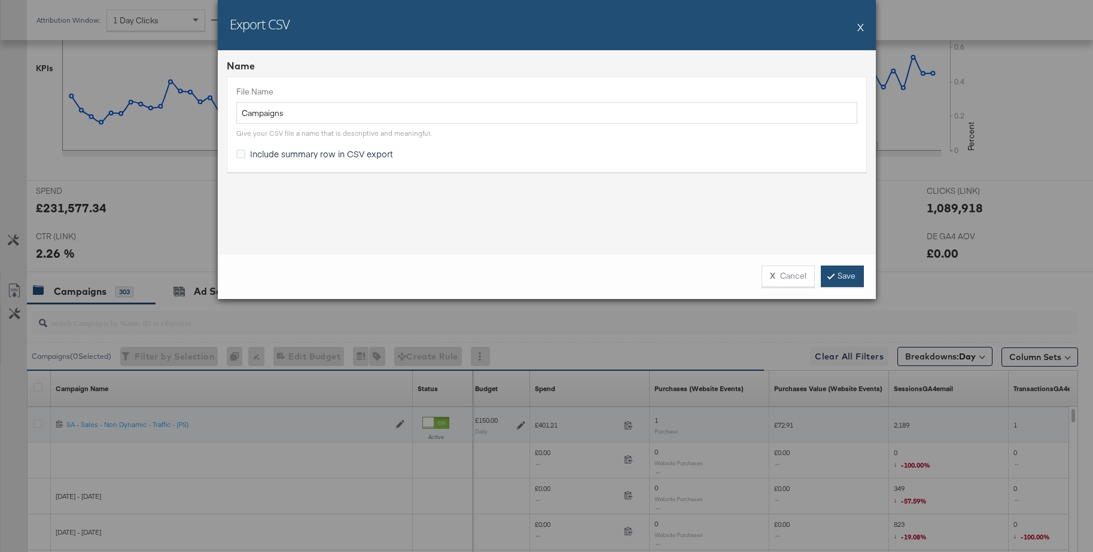
click at [829, 277] on icon at bounding box center [831, 275] width 4 height 7
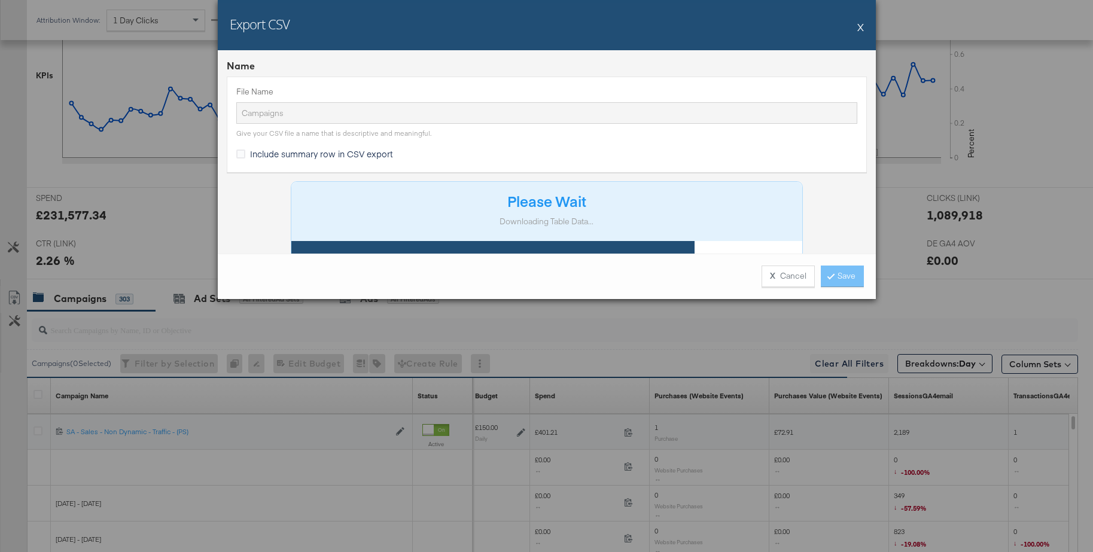
scroll to position [358, 0]
